Goal: Task Accomplishment & Management: Manage account settings

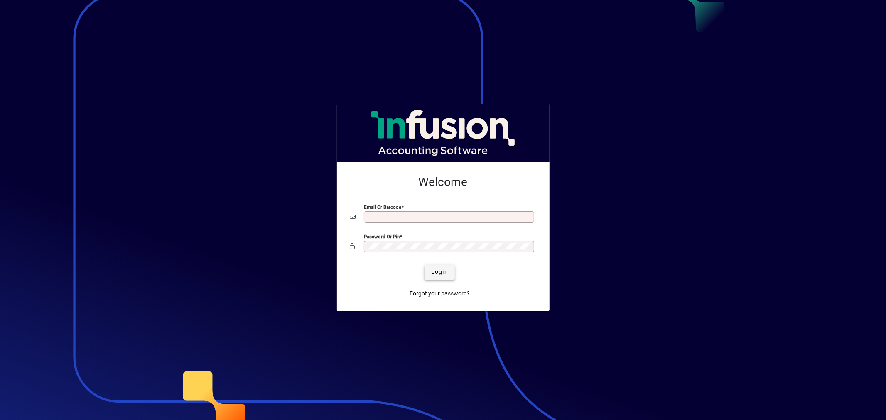
type input "**********"
click at [442, 275] on span "Login" at bounding box center [439, 272] width 17 height 9
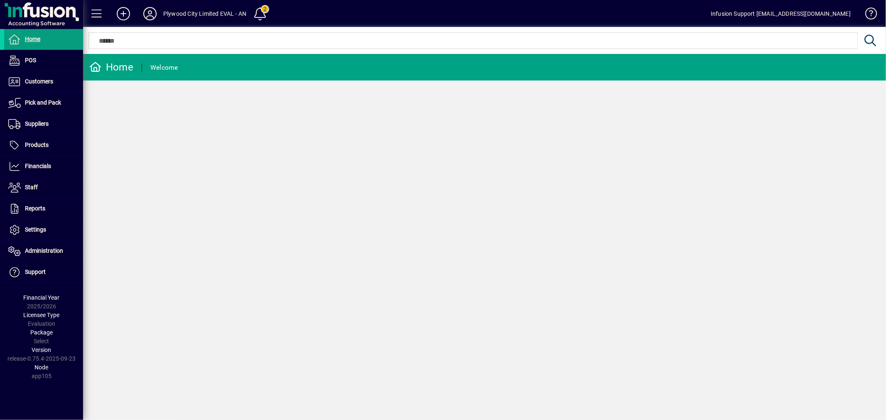
click at [150, 11] on icon at bounding box center [150, 13] width 17 height 13
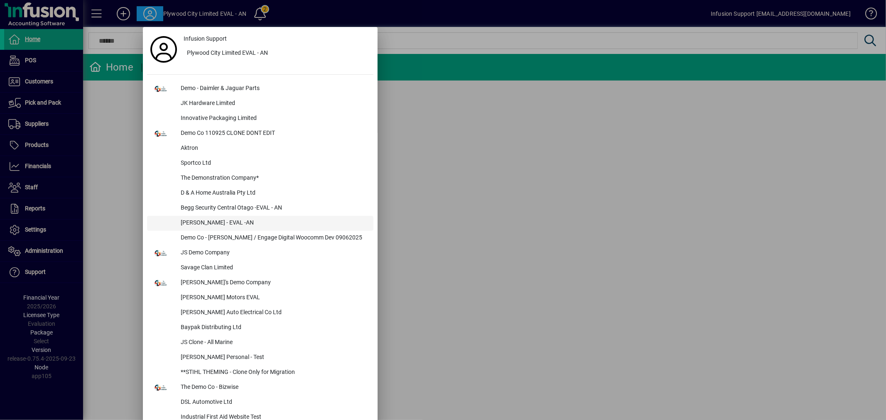
click at [217, 219] on div "Lewis Gray - EVAL -AN" at bounding box center [273, 223] width 199 height 15
